Goal: Information Seeking & Learning: Learn about a topic

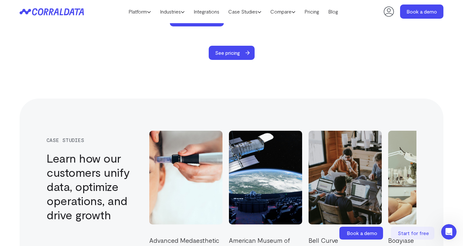
scroll to position [2121, 0]
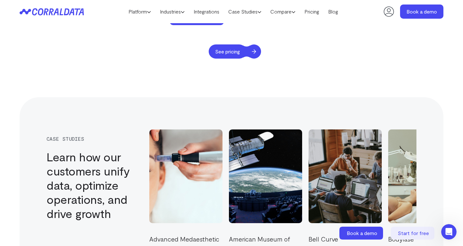
click at [246, 44] on span "See pricing" at bounding box center [228, 51] width 38 height 14
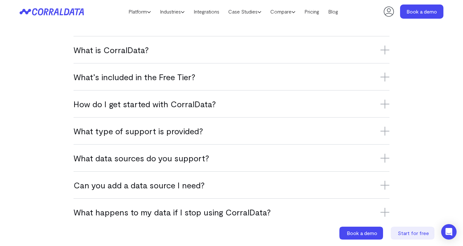
scroll to position [422, 0]
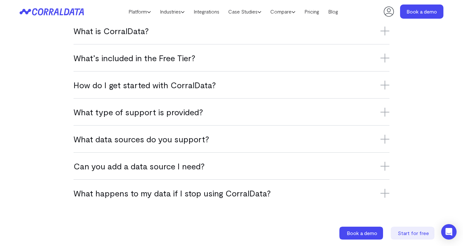
click at [215, 36] on div "What is CorralData? CorralData is an AI-powered data platform that connects ove…" at bounding box center [232, 30] width 316 height 27
click at [183, 38] on div "What is CorralData? CorralData is an AI-powered data platform that connects ove…" at bounding box center [232, 30] width 316 height 27
click at [213, 29] on h3 "What is CorralData?" at bounding box center [232, 30] width 316 height 11
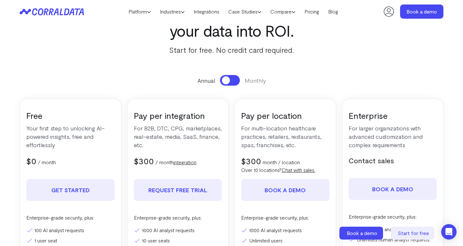
scroll to position [0, 0]
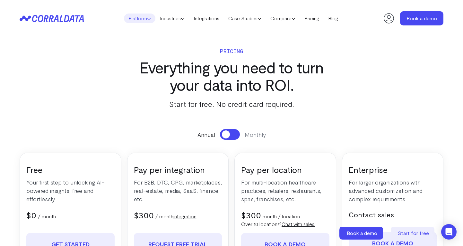
click at [129, 18] on link "Platform" at bounding box center [139, 18] width 31 height 10
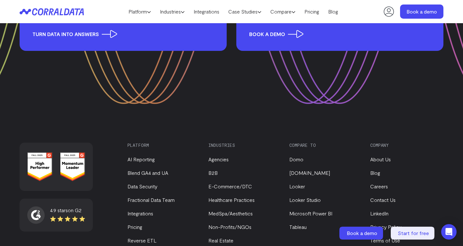
scroll to position [906, 0]
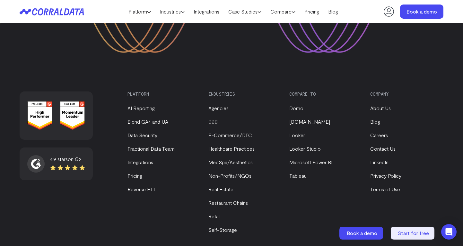
click at [214, 118] on link "B2B" at bounding box center [213, 121] width 9 height 6
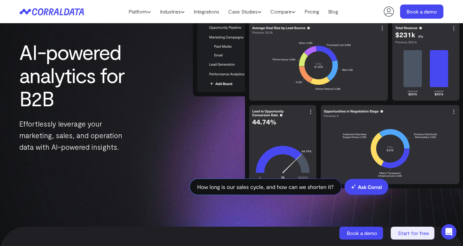
scroll to position [50, 0]
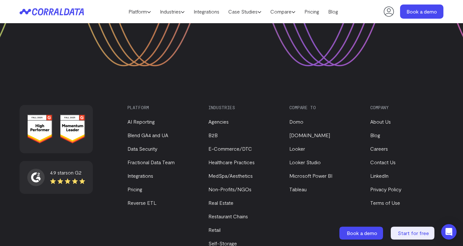
scroll to position [906, 0]
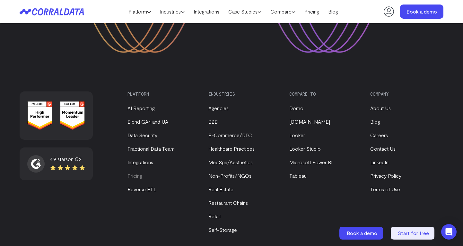
click at [136, 172] on link "Pricing" at bounding box center [135, 175] width 15 height 6
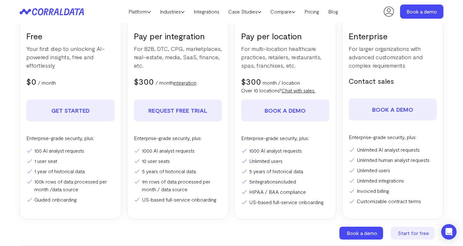
scroll to position [120, 0]
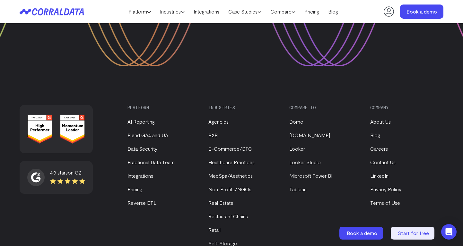
scroll to position [906, 0]
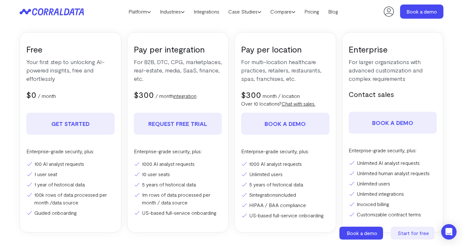
scroll to position [120, 0]
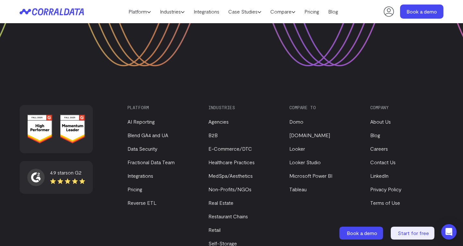
scroll to position [906, 0]
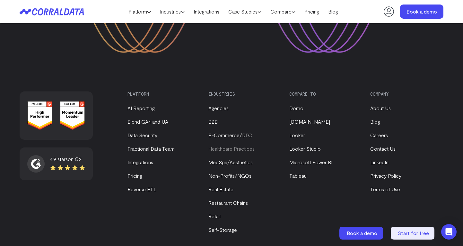
click at [228, 145] on link "Healthcare Practices" at bounding box center [232, 148] width 46 height 6
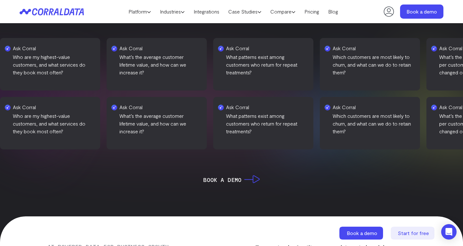
scroll to position [322, 0]
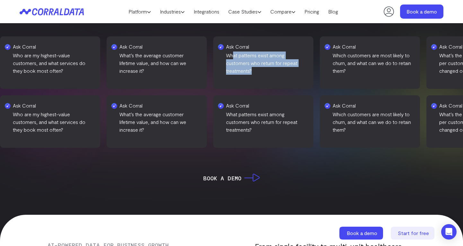
drag, startPoint x: 184, startPoint y: 56, endPoint x: 240, endPoint y: 71, distance: 58.5
click at [240, 71] on p "What patterns exist among customers who return for repeat treatments?" at bounding box center [263, 62] width 81 height 23
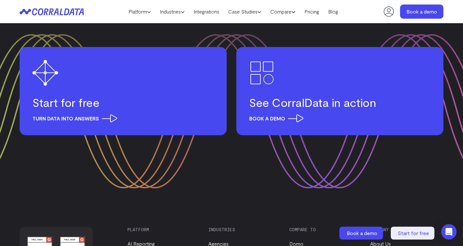
scroll to position [2575, 0]
